Goal: Entertainment & Leisure: Browse casually

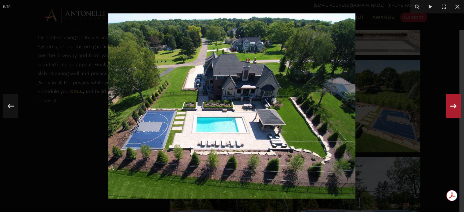
click at [454, 110] on icon at bounding box center [453, 106] width 11 height 20
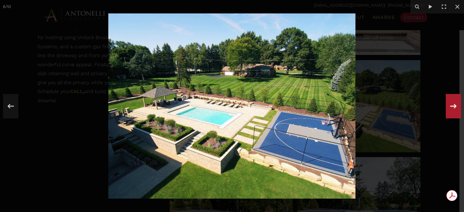
click at [455, 109] on icon at bounding box center [453, 106] width 11 height 20
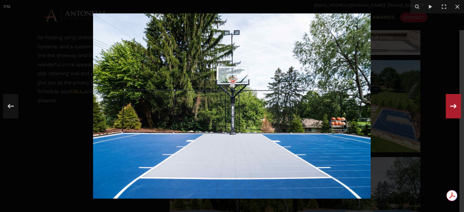
click at [455, 109] on icon at bounding box center [453, 106] width 11 height 20
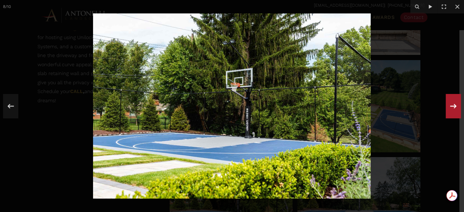
click at [455, 109] on icon at bounding box center [453, 106] width 11 height 20
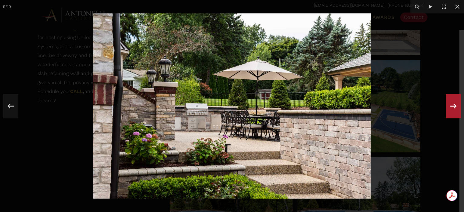
click at [455, 109] on icon at bounding box center [453, 106] width 11 height 20
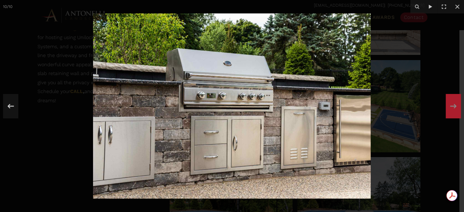
click at [455, 109] on div "10 / 10" at bounding box center [232, 106] width 464 height 212
click at [459, 8] on icon at bounding box center [458, 7] width 4 height 4
